Goal: Task Accomplishment & Management: Use online tool/utility

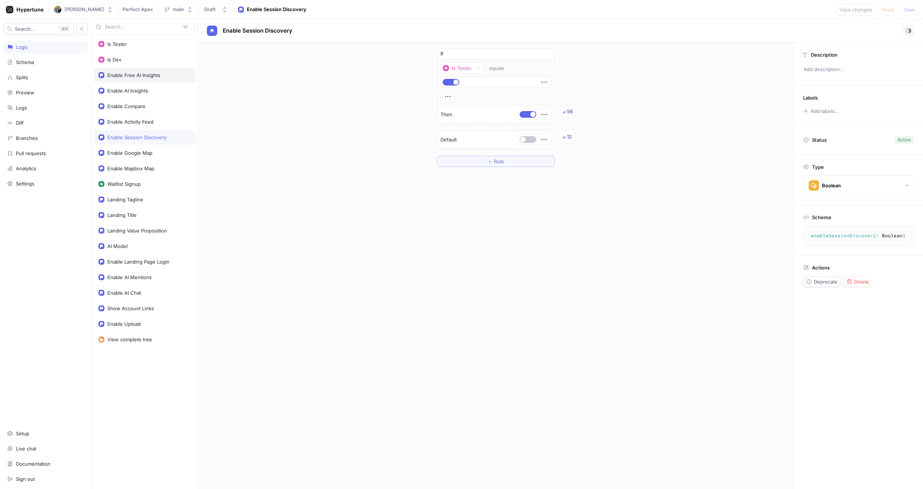
click at [144, 74] on div "Enable Free AI Insights" at bounding box center [133, 75] width 53 height 6
click at [132, 91] on div "Enable AI Insights" at bounding box center [127, 91] width 41 height 6
click at [136, 107] on div "Enable Compare" at bounding box center [126, 106] width 38 height 6
click at [146, 124] on div "Enable Activity Feed" at bounding box center [130, 122] width 46 height 6
click at [148, 136] on div "Enable Session Discovery" at bounding box center [136, 137] width 59 height 6
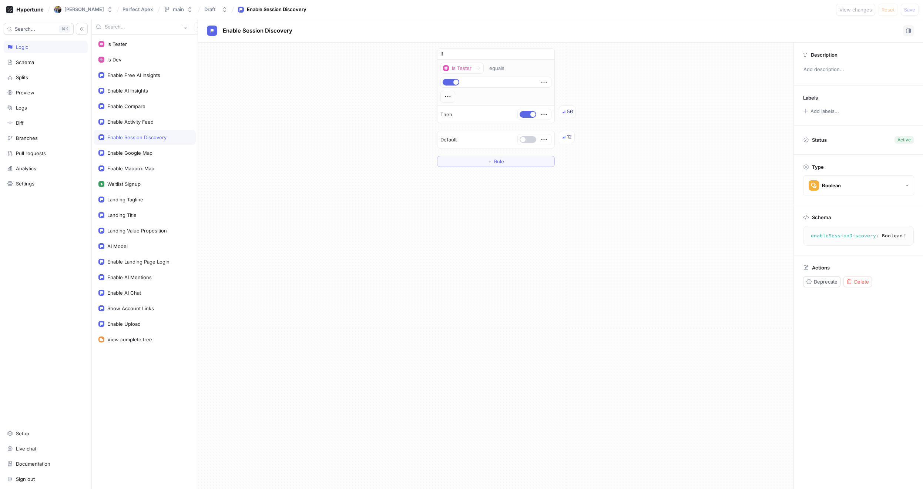
click at [533, 139] on button "button" at bounding box center [527, 139] width 17 height 7
click at [139, 154] on div "Enable Google Map" at bounding box center [129, 153] width 45 height 6
click at [142, 170] on div "Enable Mapbox Map" at bounding box center [130, 168] width 47 height 6
click at [146, 184] on div "Waitlist Signup" at bounding box center [144, 184] width 92 height 6
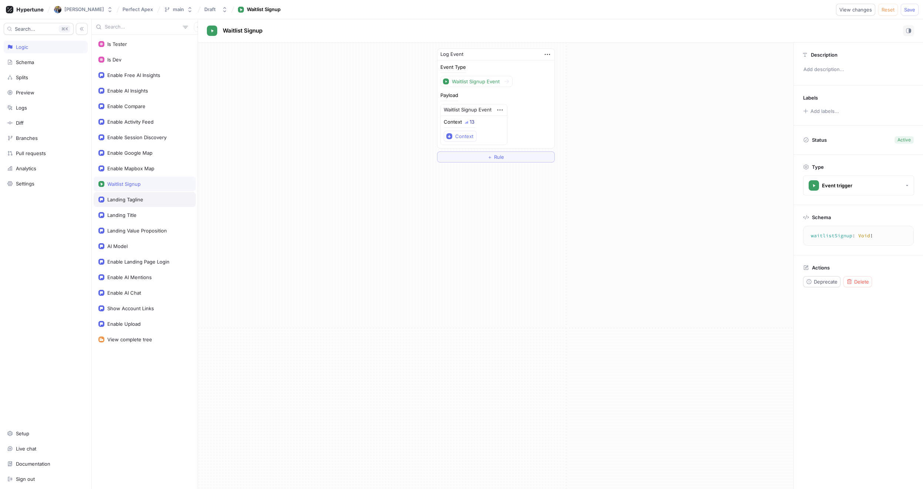
click at [146, 200] on div "Landing Tagline" at bounding box center [144, 199] width 92 height 6
click at [139, 215] on div "Landing Title" at bounding box center [144, 215] width 92 height 6
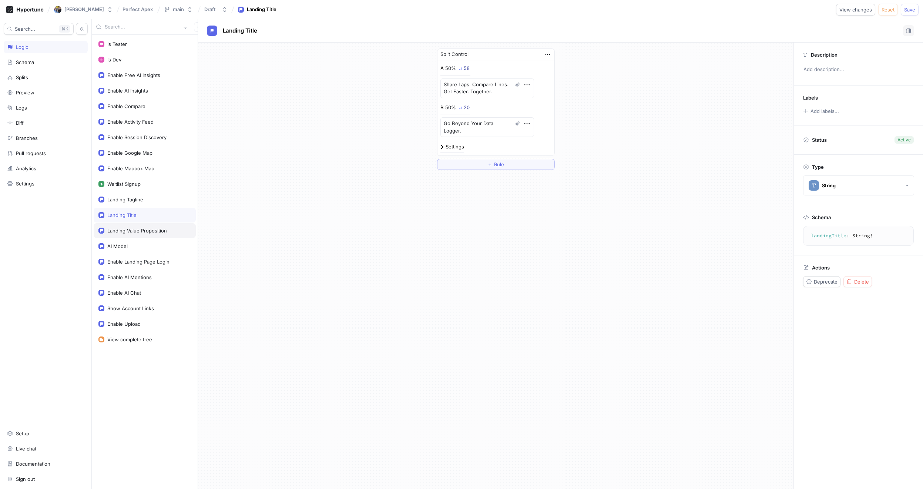
click at [142, 228] on div "Landing Value Proposition" at bounding box center [137, 230] width 60 height 6
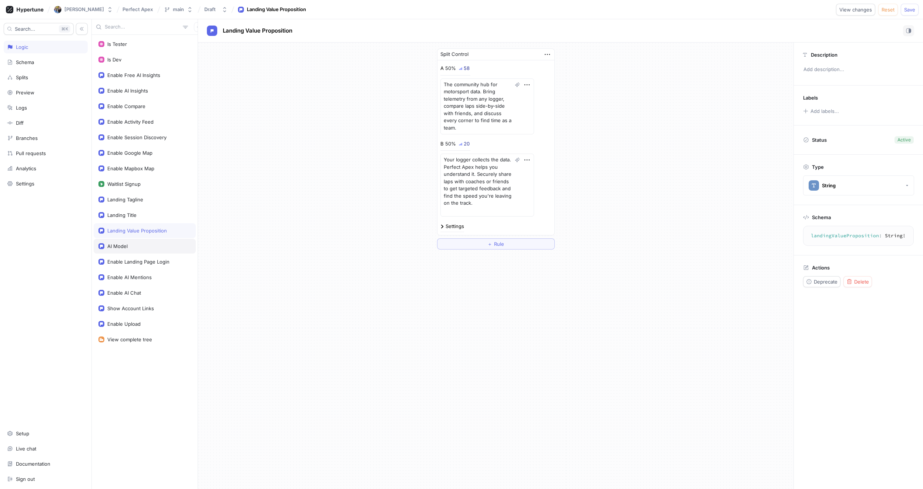
click at [132, 249] on div "AI Model" at bounding box center [144, 246] width 92 height 6
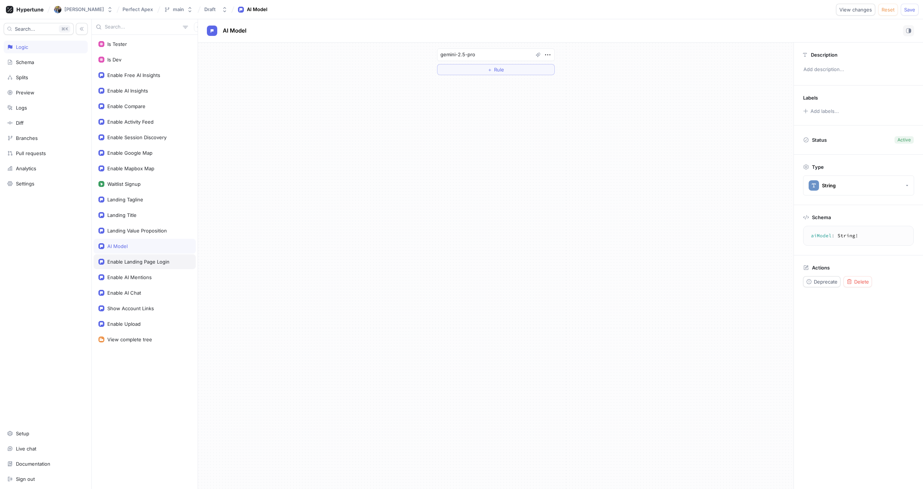
click at [131, 264] on div "Enable Landing Page Login" at bounding box center [145, 261] width 102 height 15
click at [527, 139] on button "button" at bounding box center [527, 139] width 17 height 7
click at [146, 278] on div "Enable AI Mentions" at bounding box center [129, 277] width 44 height 6
click at [135, 291] on div "Enable AI Chat" at bounding box center [124, 293] width 34 height 6
click at [150, 309] on div "Show Account Links" at bounding box center [130, 308] width 47 height 6
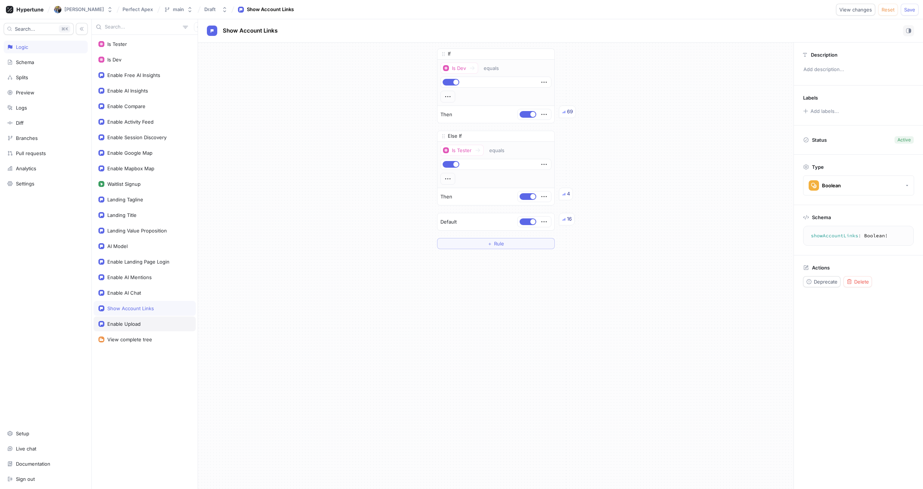
click at [134, 323] on div "Enable Upload" at bounding box center [123, 324] width 33 height 6
click at [137, 340] on div "View complete tree" at bounding box center [129, 339] width 45 height 6
type textarea "x"
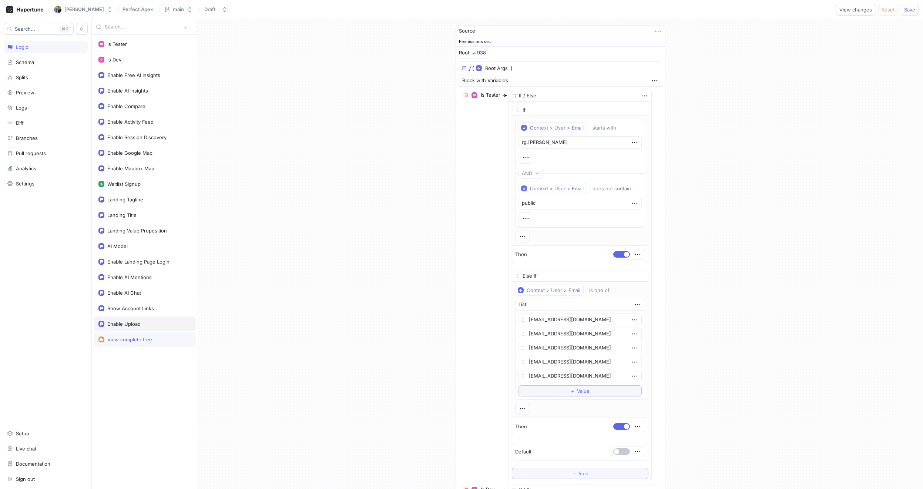
click at [135, 326] on div "Enable Upload" at bounding box center [123, 324] width 33 height 6
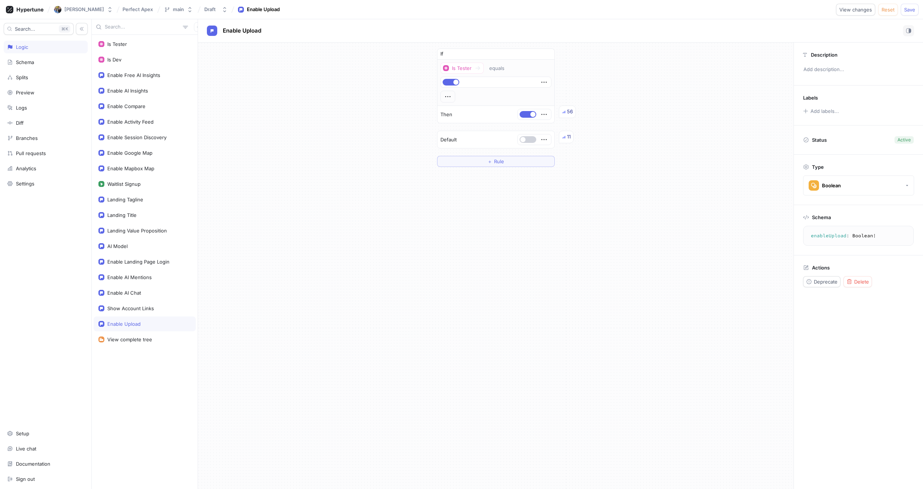
click at [527, 141] on button "button" at bounding box center [527, 139] width 17 height 7
click at [496, 222] on div "If Is Tester equals Then 56 Default 11 ＋ Rule" at bounding box center [495, 266] width 595 height 446
click at [132, 71] on div "Enable Free AI Insights" at bounding box center [145, 75] width 102 height 15
click at [138, 89] on div "Enable AI Insights" at bounding box center [127, 91] width 41 height 6
click at [145, 108] on div "Enable Compare" at bounding box center [126, 106] width 38 height 6
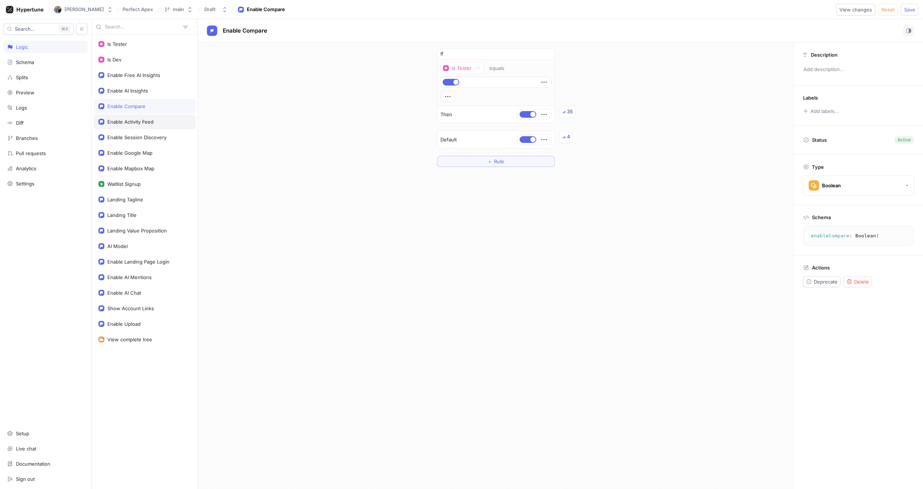
click at [147, 121] on div "Enable Activity Feed" at bounding box center [130, 122] width 46 height 6
click at [142, 139] on div "Enable Session Discovery" at bounding box center [136, 137] width 59 height 6
click at [135, 153] on div "Enable Google Map" at bounding box center [129, 153] width 45 height 6
click at [141, 171] on div "Enable Mapbox Map" at bounding box center [130, 168] width 47 height 6
type textarea "enableMapboxMap: Boolean!"
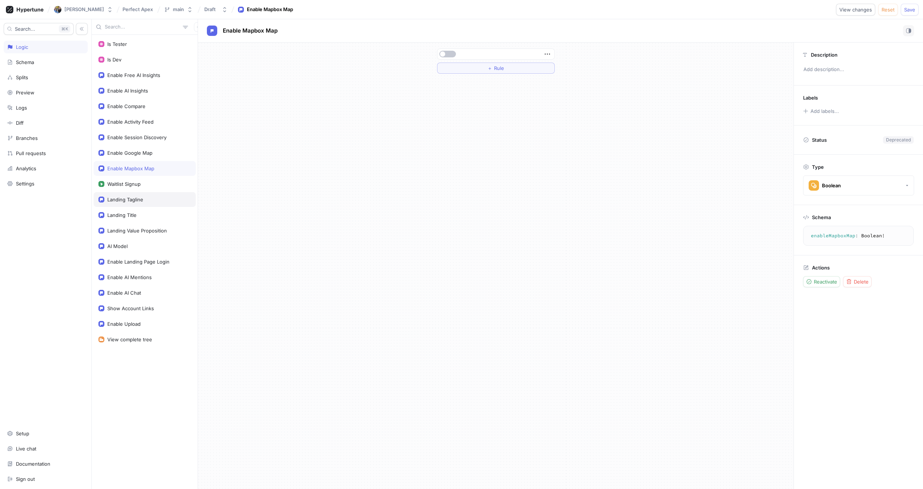
click at [148, 200] on div "Landing Tagline" at bounding box center [144, 199] width 92 height 6
type textarea "x"
type textarea "landingTagline: String!"
click at [149, 209] on div "Landing Title" at bounding box center [145, 215] width 102 height 15
type textarea "x"
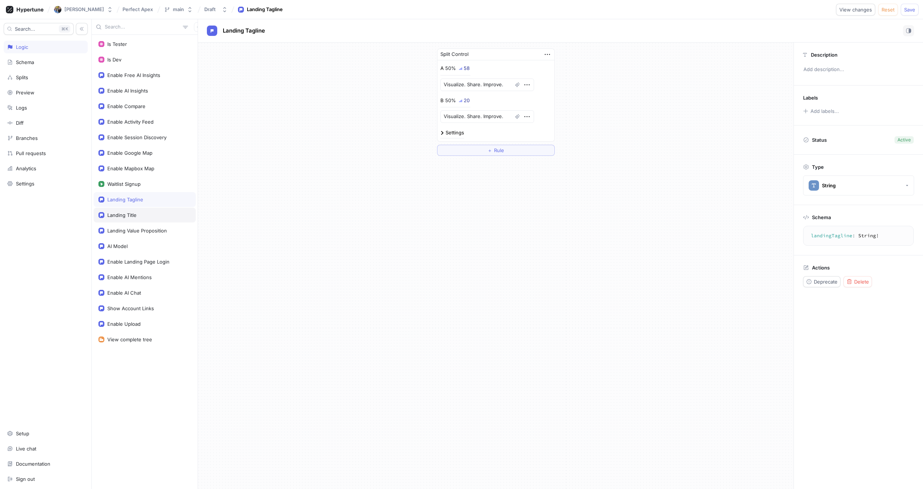
type textarea "landingTitle: String!"
click at [153, 232] on div "Landing Value Proposition" at bounding box center [137, 230] width 60 height 6
type textarea "x"
type textarea "landingValueProposition: String!"
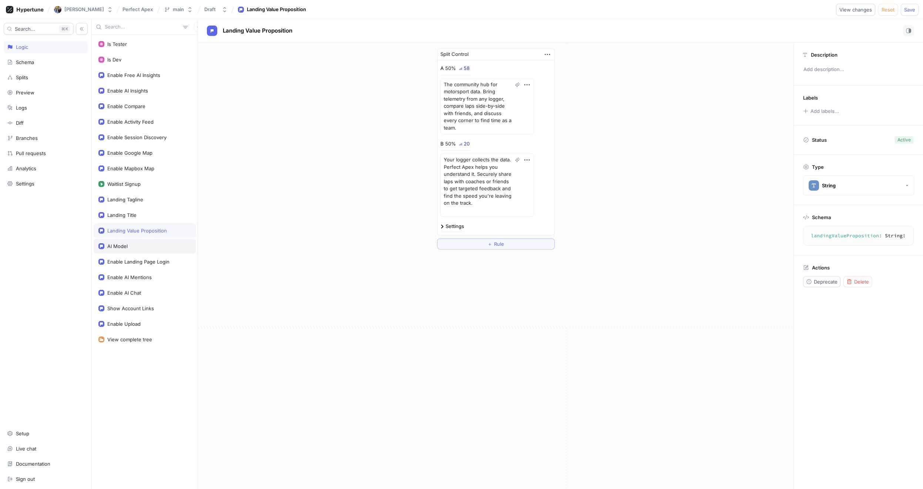
click at [141, 246] on div "AI Model" at bounding box center [144, 246] width 92 height 6
type textarea "x"
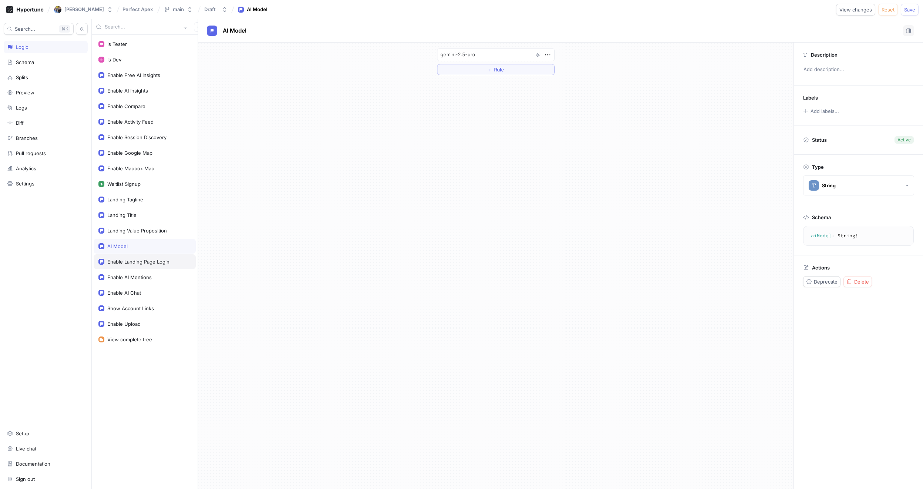
click at [156, 262] on div "Enable Landing Page Login" at bounding box center [138, 262] width 62 height 6
click at [154, 276] on div "Enable AI Mentions" at bounding box center [144, 277] width 92 height 6
click at [147, 291] on div "Enable AI Chat" at bounding box center [144, 293] width 92 height 6
click at [150, 311] on div "Show Account Links" at bounding box center [130, 308] width 47 height 6
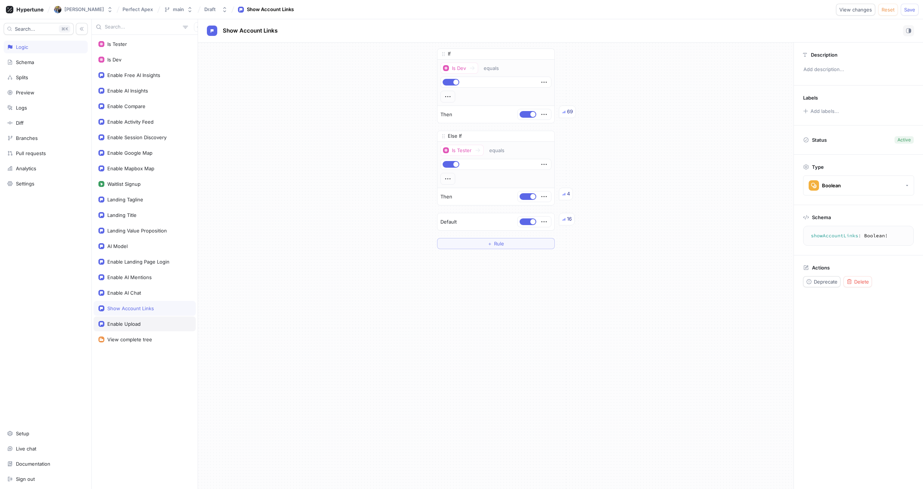
click at [148, 324] on div "Enable Upload" at bounding box center [144, 324] width 92 height 6
type textarea "enableUpload: Boolean!"
click at [911, 11] on span "Save" at bounding box center [909, 9] width 11 height 4
